Goal: Task Accomplishment & Management: Manage account settings

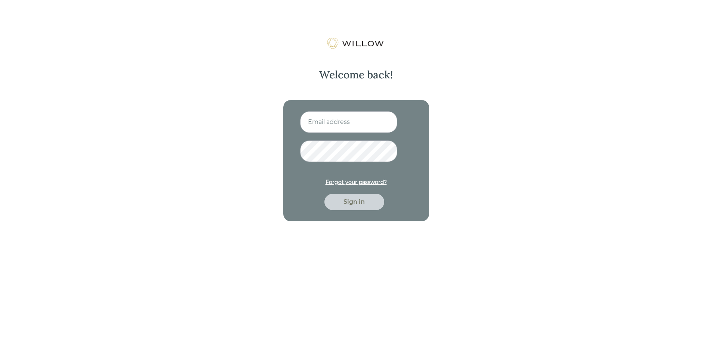
type input "[EMAIL_ADDRESS][PERSON_NAME][DOMAIN_NAME]"
click at [356, 204] on div "Sign in" at bounding box center [354, 202] width 43 height 9
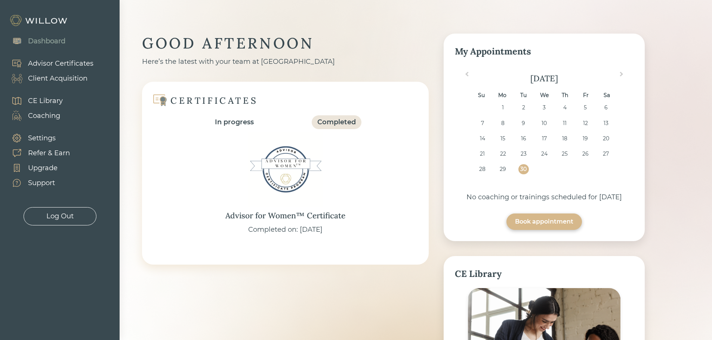
click at [49, 77] on div "Client Acquisition" at bounding box center [57, 79] width 59 height 10
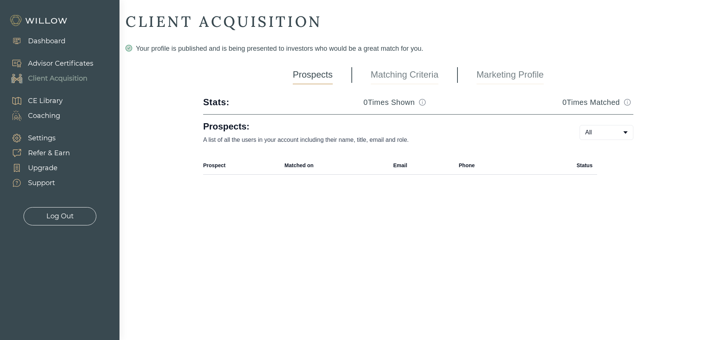
click at [521, 77] on link "Marketing Profile" at bounding box center [510, 75] width 67 height 19
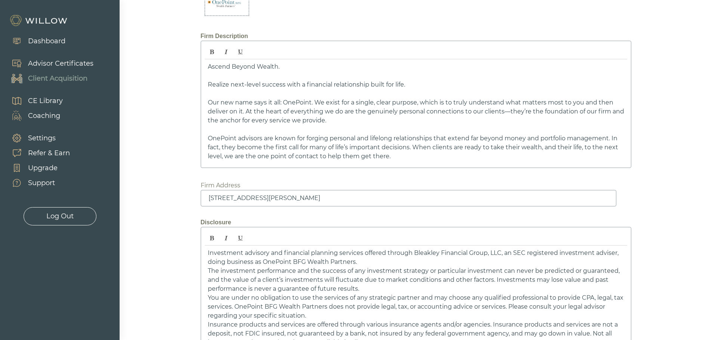
scroll to position [1132, 0]
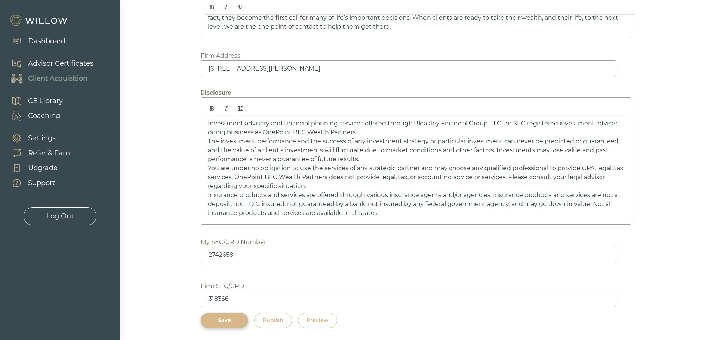
click at [318, 320] on div "Preview" at bounding box center [317, 321] width 22 height 8
click at [51, 218] on div "Log Out" at bounding box center [59, 216] width 27 height 10
